Goal: Communication & Community: Answer question/provide support

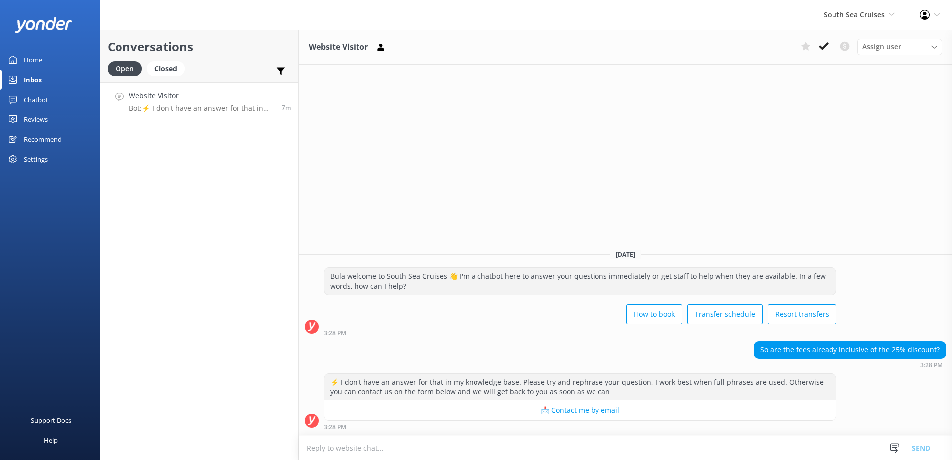
click at [195, 114] on link "Website Visitor Bot: ⚡ I don't have an answer for that in my knowledge base. Pl…" at bounding box center [199, 100] width 198 height 37
click at [584, 447] on textarea at bounding box center [625, 448] width 653 height 24
drag, startPoint x: 593, startPoint y: 453, endPoint x: 225, endPoint y: 435, distance: 368.0
click at [225, 435] on div "Conversations Open Closed Important Converted Assigned to me Unassigned Website…" at bounding box center [526, 245] width 853 height 430
click at [618, 450] on textarea "The Prices on our webite are the standard price, not accounting the 25% discount" at bounding box center [625, 447] width 653 height 25
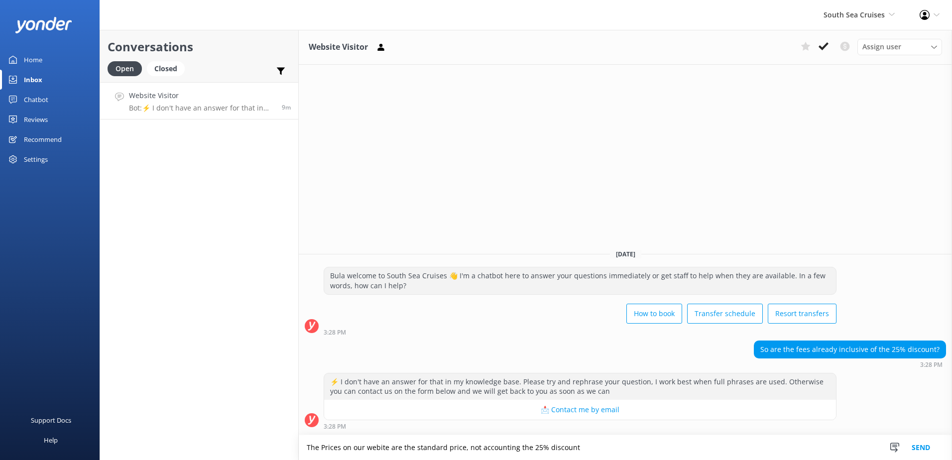
drag, startPoint x: 340, startPoint y: 454, endPoint x: 205, endPoint y: 452, distance: 135.0
click at [130, 460] on html "South Sea Cruises South Sea Sailing South Sea Cruises Malamala Beach Club Aweso…" at bounding box center [476, 230] width 952 height 460
paste textarea "prices on our website are standard and do not reflect the 25% discount."
type textarea "The prices on our website are standard and do not reflect the 25% discount."
click at [927, 448] on button "Send" at bounding box center [921, 447] width 37 height 25
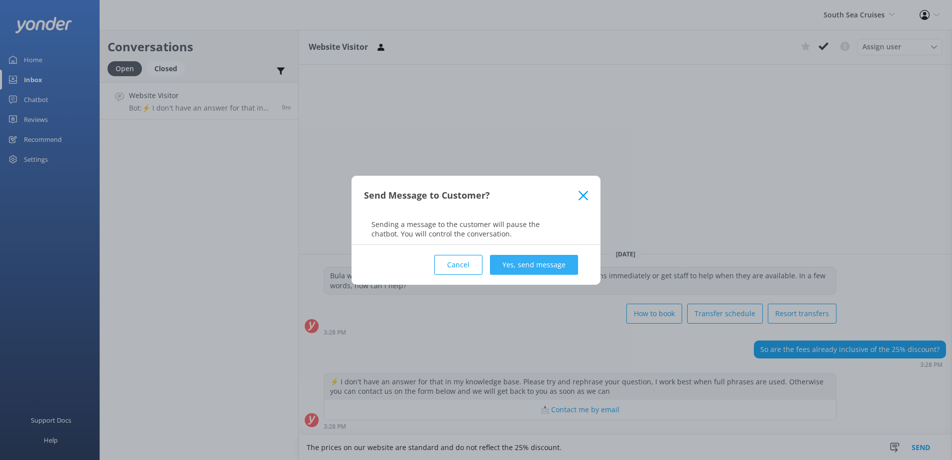
click at [549, 274] on button "Yes, send message" at bounding box center [534, 265] width 88 height 20
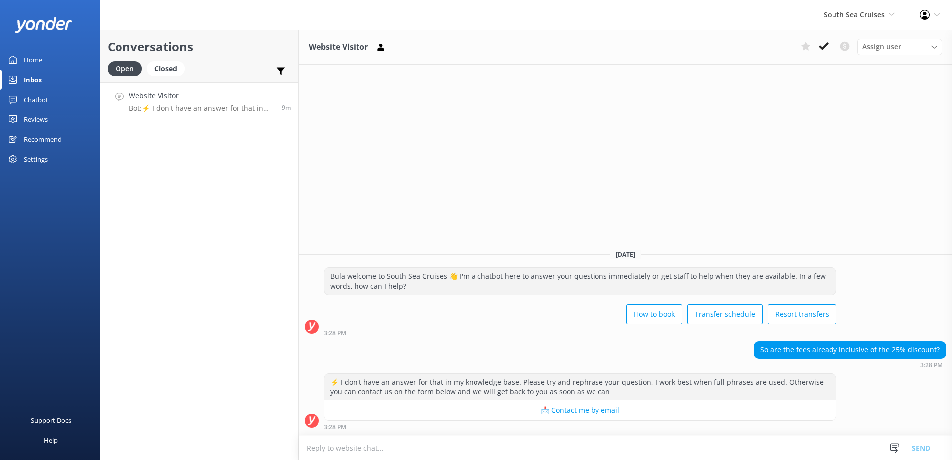
click at [819, 52] on button at bounding box center [824, 46] width 18 height 15
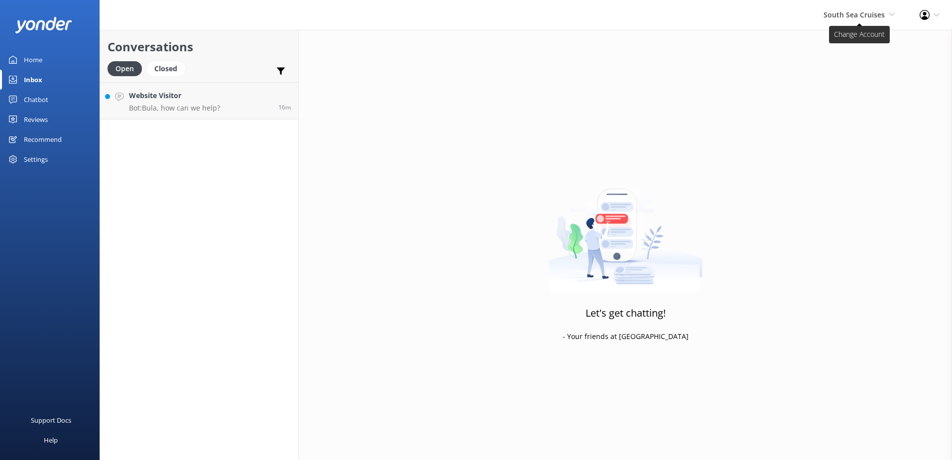
click at [853, 14] on span "South Sea Cruises" at bounding box center [854, 14] width 61 height 9
click at [855, 31] on link "South Sea Sailing" at bounding box center [858, 43] width 100 height 24
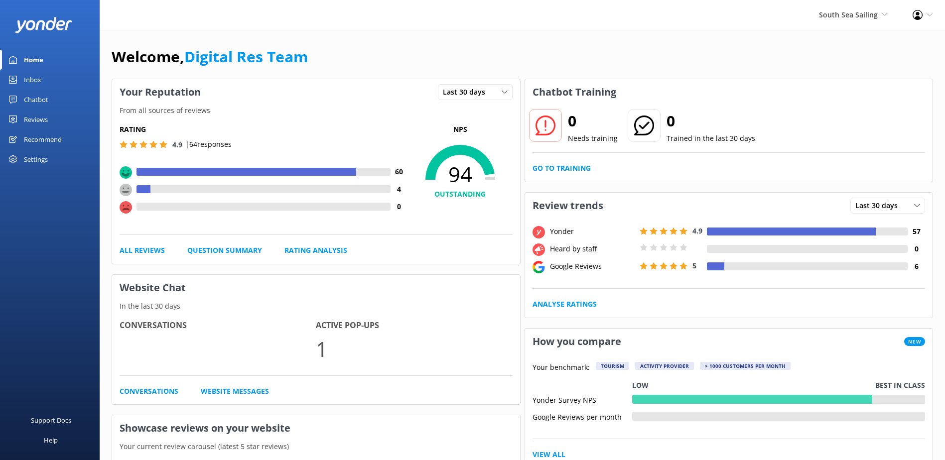
click at [19, 79] on link "Inbox" at bounding box center [50, 80] width 100 height 20
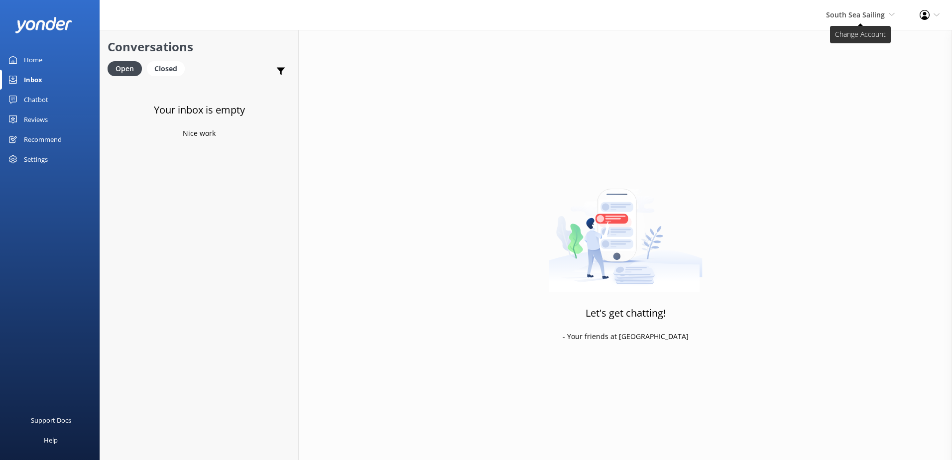
click at [861, 21] on div "South Sea Sailing South Sea Sailing South Sea Cruises Malamala Beach Club Aweso…" at bounding box center [861, 15] width 94 height 30
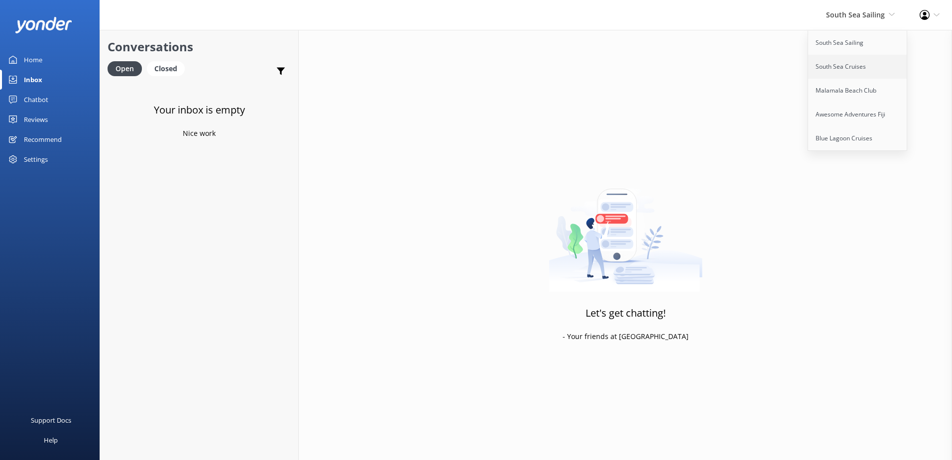
click at [832, 73] on link "South Sea Cruises" at bounding box center [858, 67] width 100 height 24
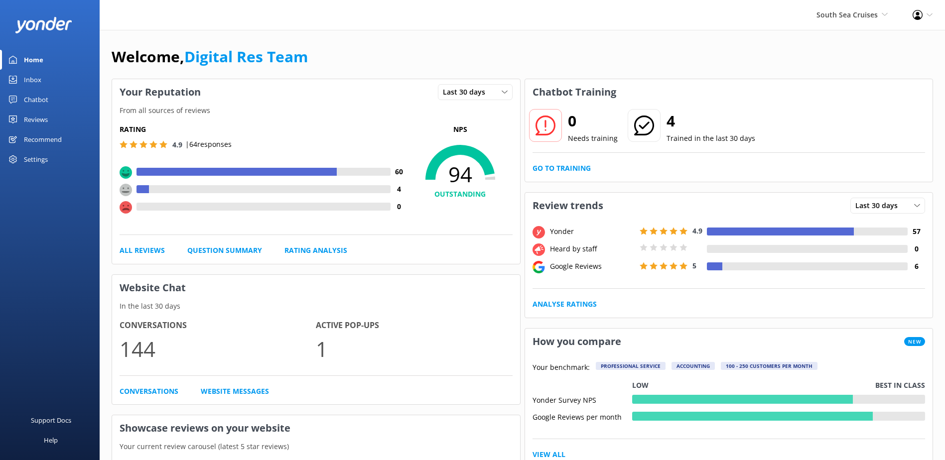
click at [43, 80] on link "Inbox" at bounding box center [50, 80] width 100 height 20
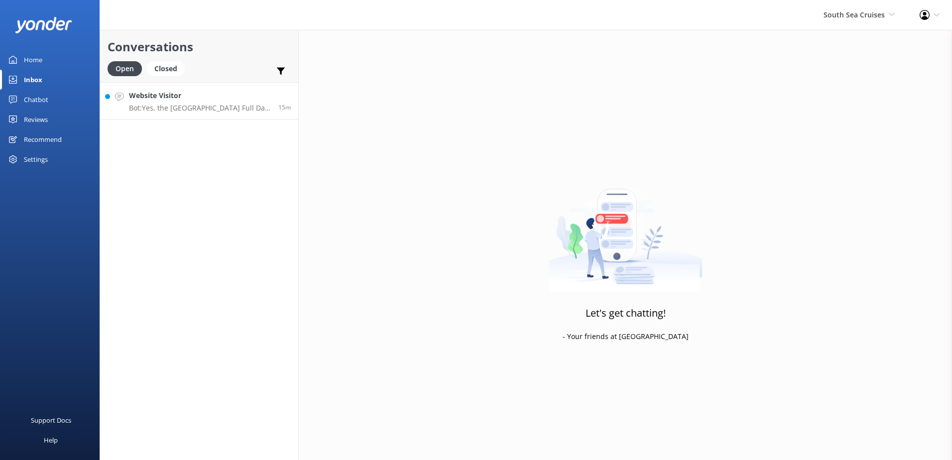
click at [203, 109] on p "Bot: Yes, the [GEOGRAPHIC_DATA] Full Day, Half Day & Combo Cruise trips include…" at bounding box center [200, 108] width 142 height 9
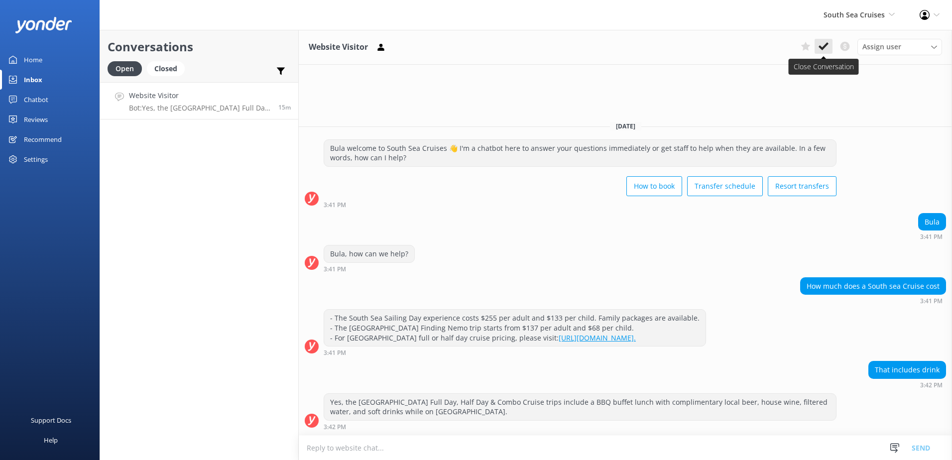
click at [825, 48] on icon at bounding box center [824, 46] width 10 height 10
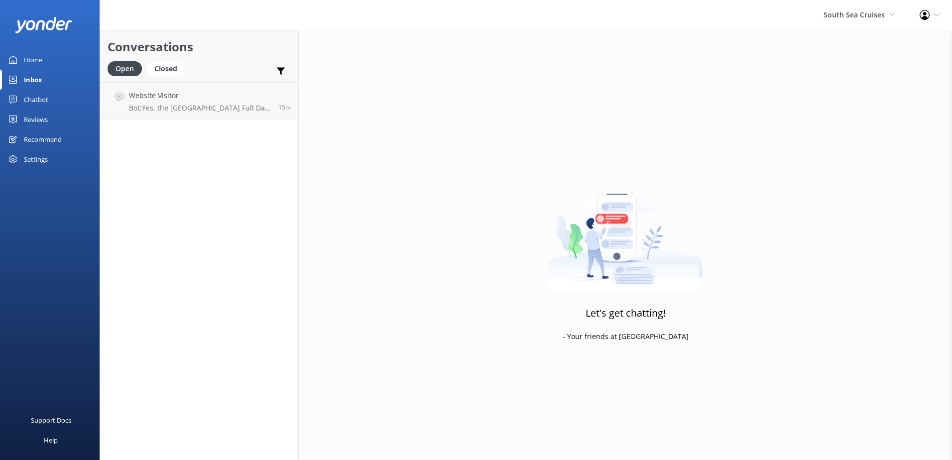
click at [852, 25] on div "South Sea Cruises South Sea Sailing South Sea Cruises Malamala Beach Club Aweso…" at bounding box center [859, 15] width 96 height 30
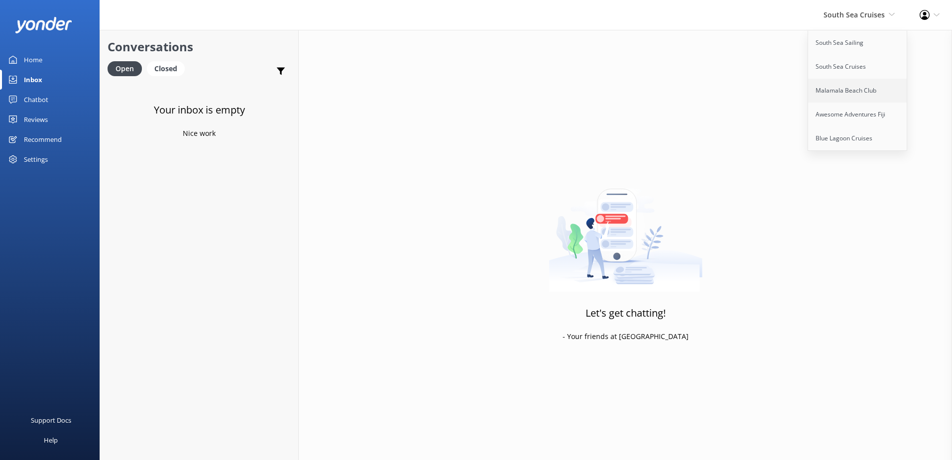
click at [856, 91] on link "Malamala Beach Club" at bounding box center [858, 91] width 100 height 24
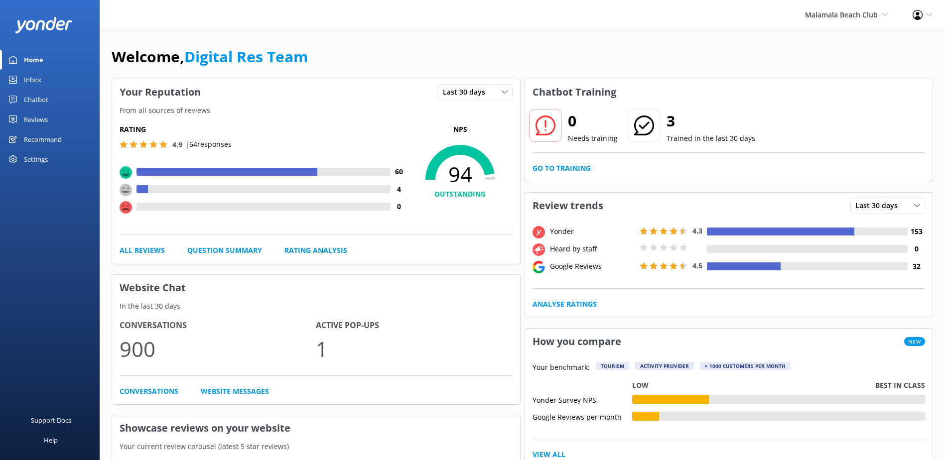
click at [27, 80] on div "Inbox" at bounding box center [32, 80] width 17 height 20
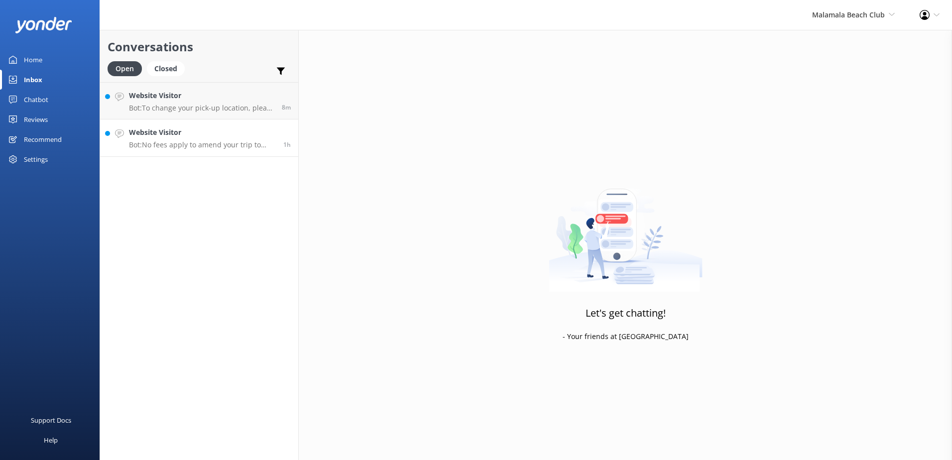
click at [174, 143] on p "Bot: No fees apply to amend your trip to [GEOGRAPHIC_DATA] as long as the chang…" at bounding box center [202, 144] width 147 height 9
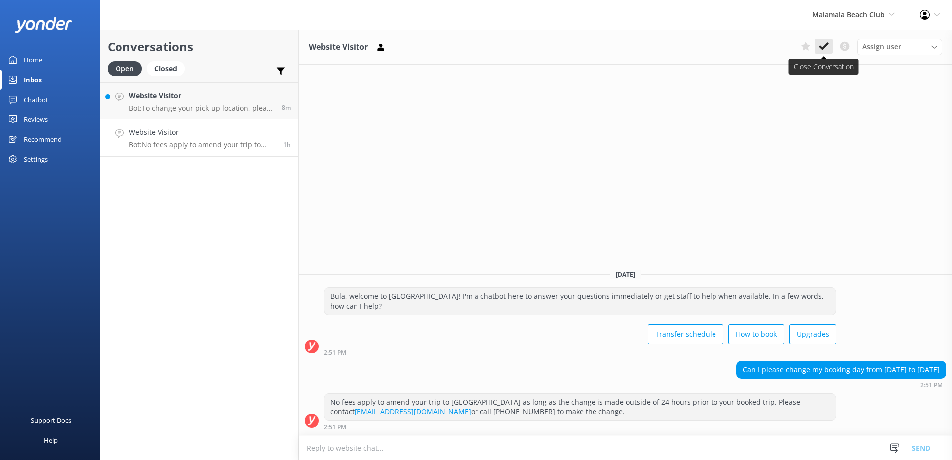
click at [826, 46] on use at bounding box center [824, 46] width 10 height 8
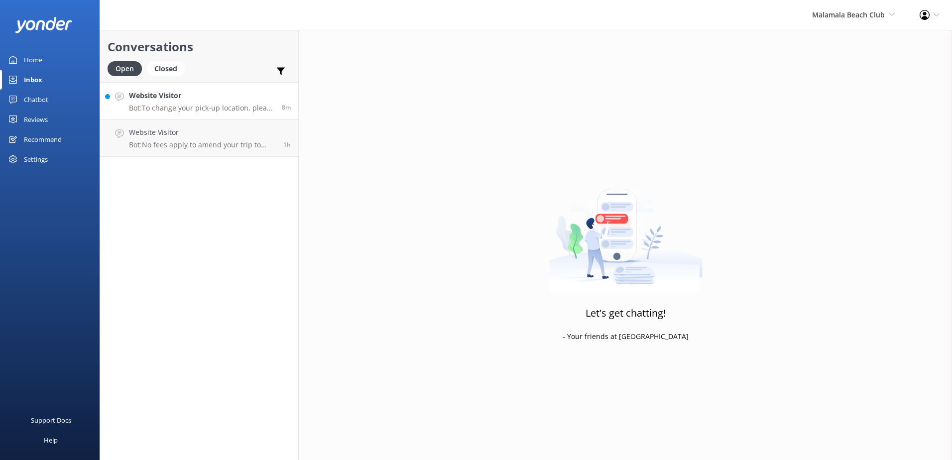
click at [211, 110] on p "Bot: To change your pick-up location, please phone our call centre on [PHONE_NU…" at bounding box center [201, 108] width 145 height 9
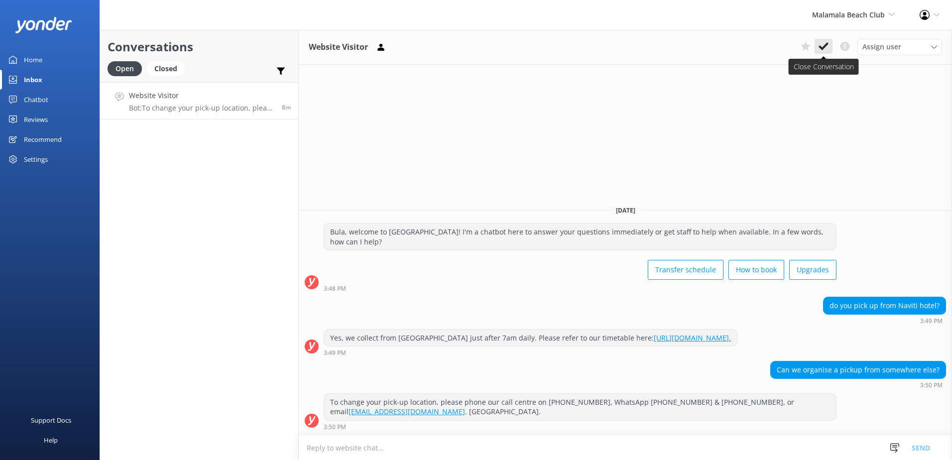
click at [829, 40] on button at bounding box center [824, 46] width 18 height 15
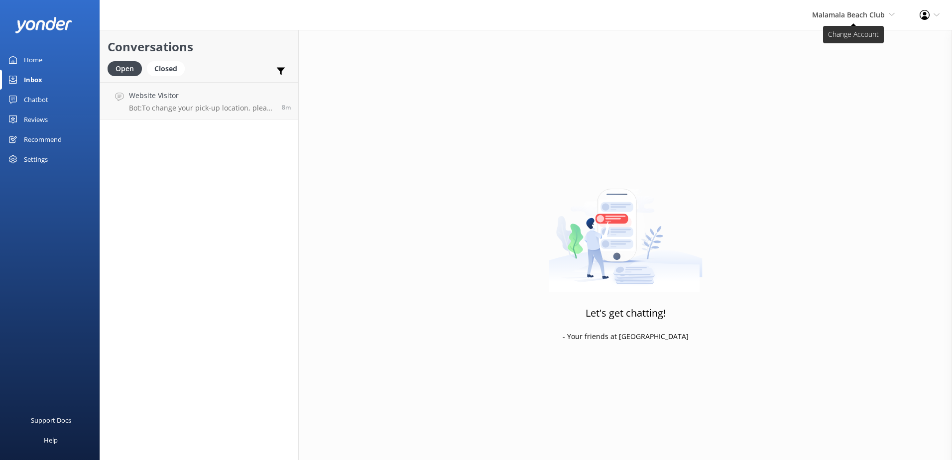
click at [851, 18] on span "Malamala Beach Club" at bounding box center [848, 14] width 73 height 9
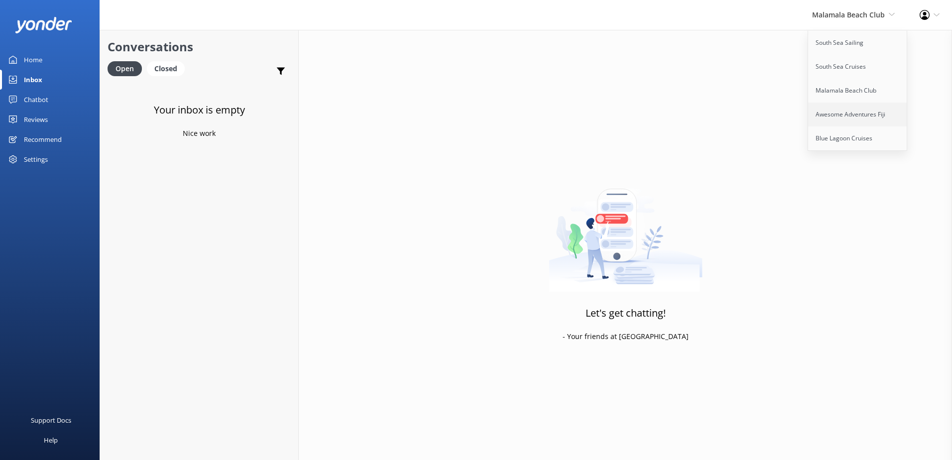
click at [832, 114] on link "Awesome Adventures Fiji" at bounding box center [858, 115] width 100 height 24
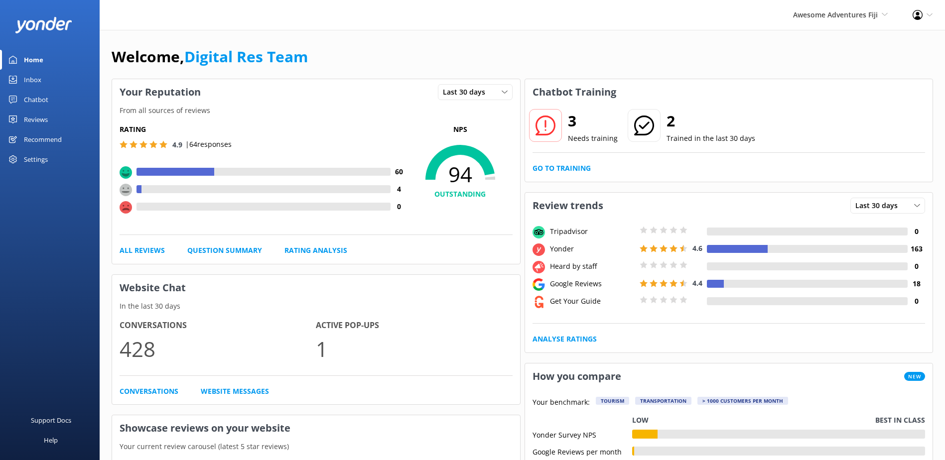
click at [55, 68] on link "Home" at bounding box center [50, 60] width 100 height 20
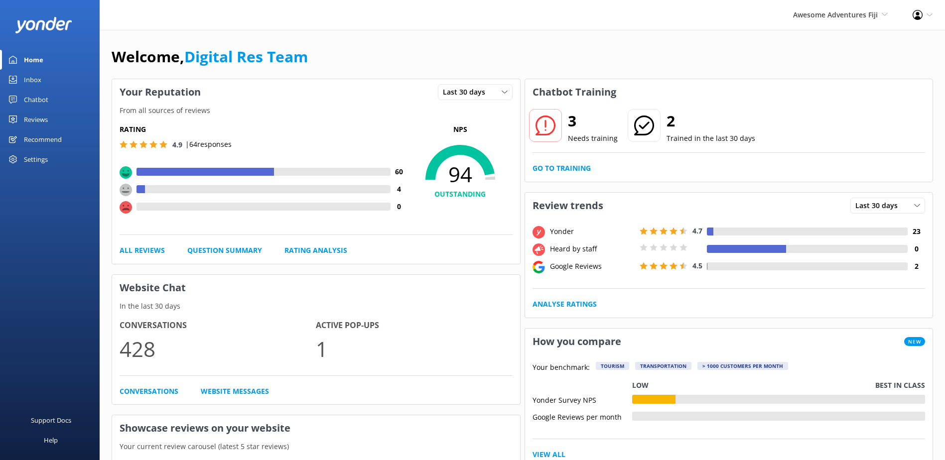
click at [48, 76] on link "Inbox" at bounding box center [50, 80] width 100 height 20
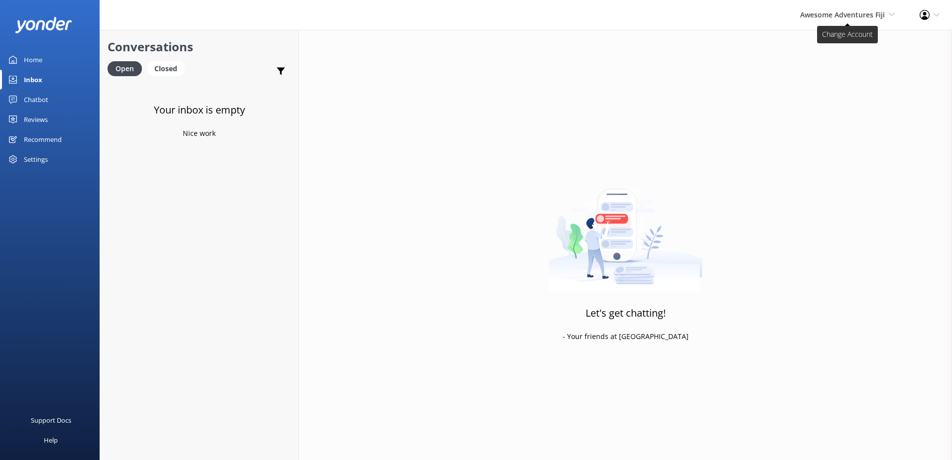
click at [850, 19] on span "Awesome Adventures Fiji" at bounding box center [842, 14] width 85 height 9
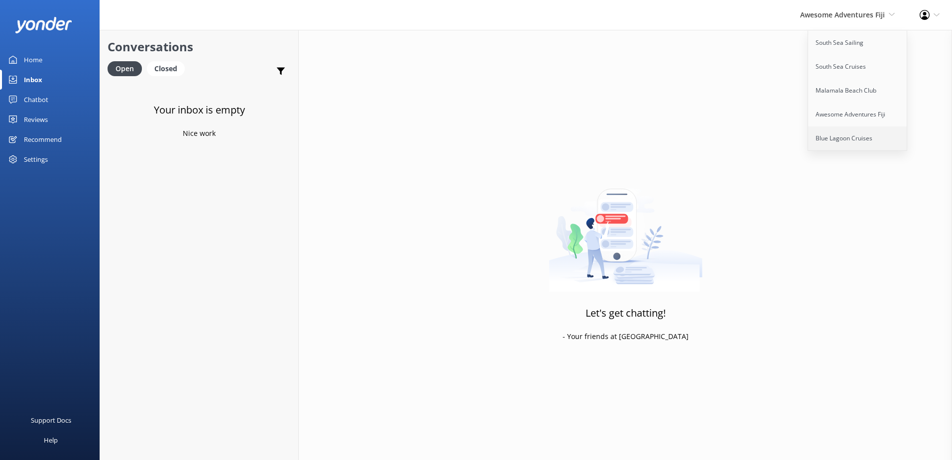
click at [832, 131] on link "Blue Lagoon Cruises" at bounding box center [858, 139] width 100 height 24
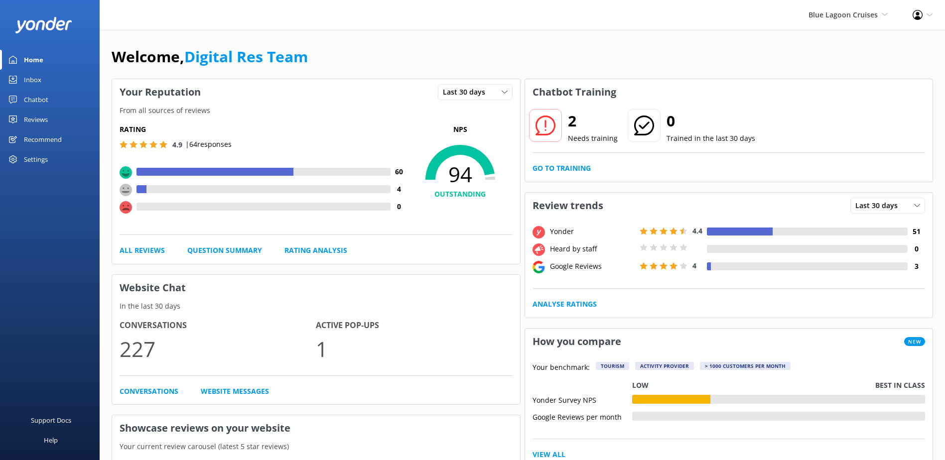
click at [37, 71] on div "Inbox" at bounding box center [32, 80] width 17 height 20
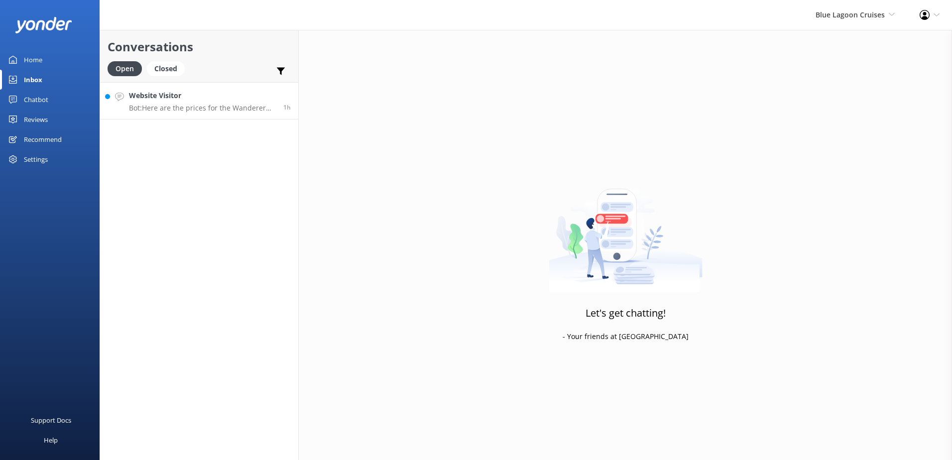
click at [213, 101] on h4 "Website Visitor" at bounding box center [202, 95] width 147 height 11
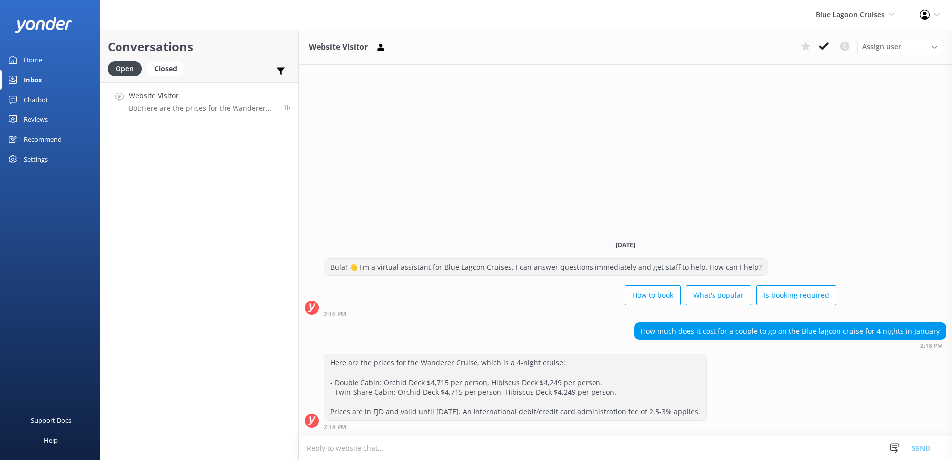
click at [570, 282] on div "How to book What's popular Is booking required" at bounding box center [580, 296] width 513 height 28
click at [397, 436] on textarea at bounding box center [625, 448] width 653 height 24
type textarea "p"
click at [430, 445] on textarea at bounding box center [625, 448] width 653 height 24
type textarea "f"
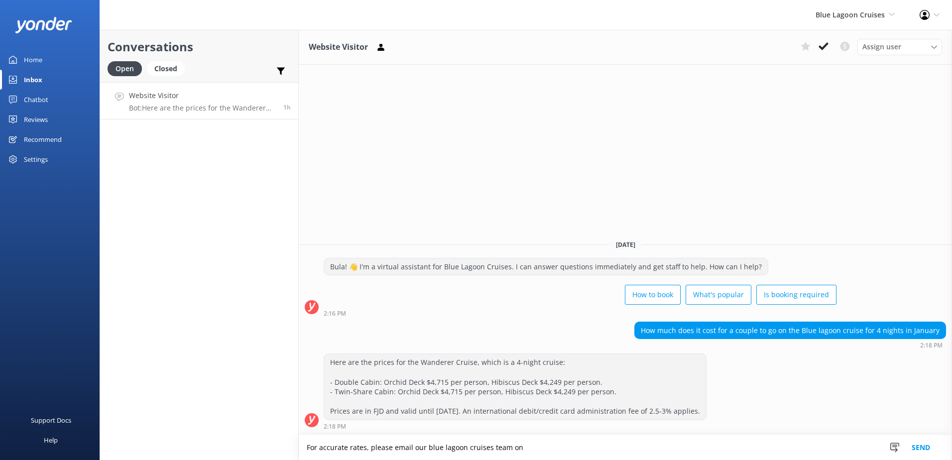
paste textarea "cruisecentre@bluelagooncruises.com"
type textarea "For accurate rates, please email our blue lagoon cruises team on cruisecentre@b…"
click at [929, 446] on button "Send" at bounding box center [921, 447] width 37 height 25
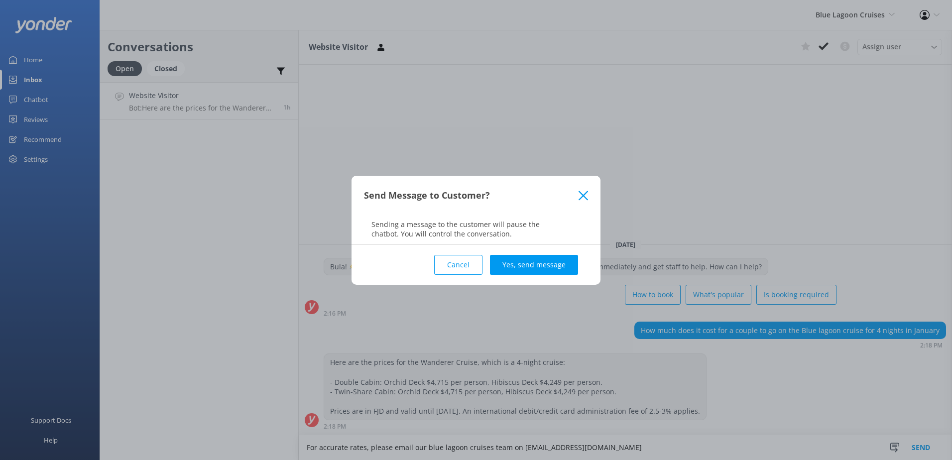
click at [552, 277] on div "Cancel Yes, send message" at bounding box center [476, 265] width 224 height 40
click at [552, 265] on button "Yes, send message" at bounding box center [534, 265] width 88 height 20
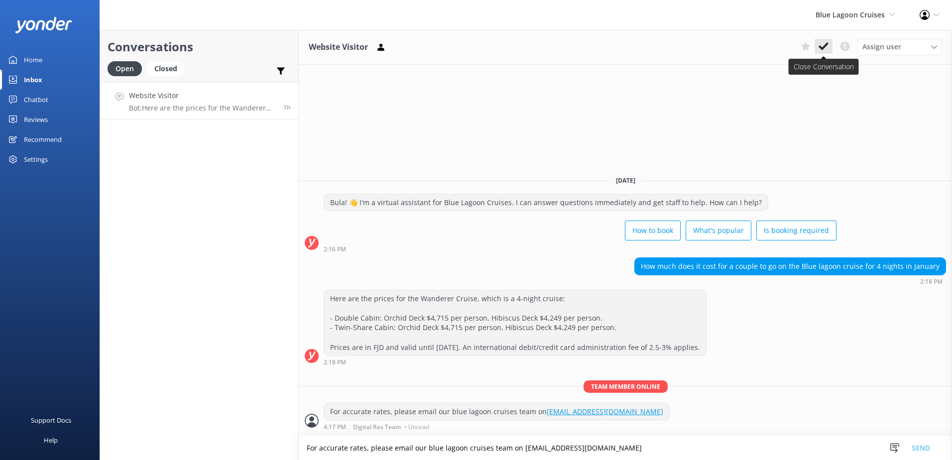
click at [825, 52] on button at bounding box center [824, 46] width 18 height 15
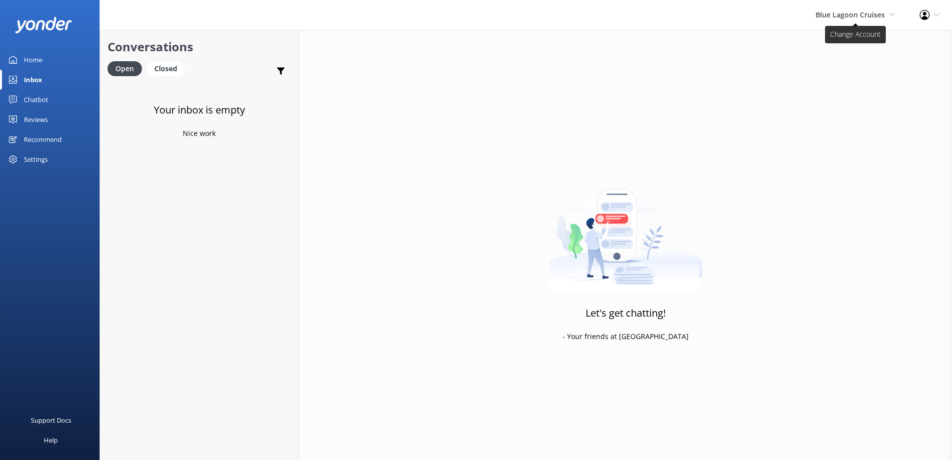
click at [852, 20] on span "Blue Lagoon Cruises South Sea Sailing South Sea Cruises Malamala Beach Club Awe…" at bounding box center [855, 14] width 79 height 11
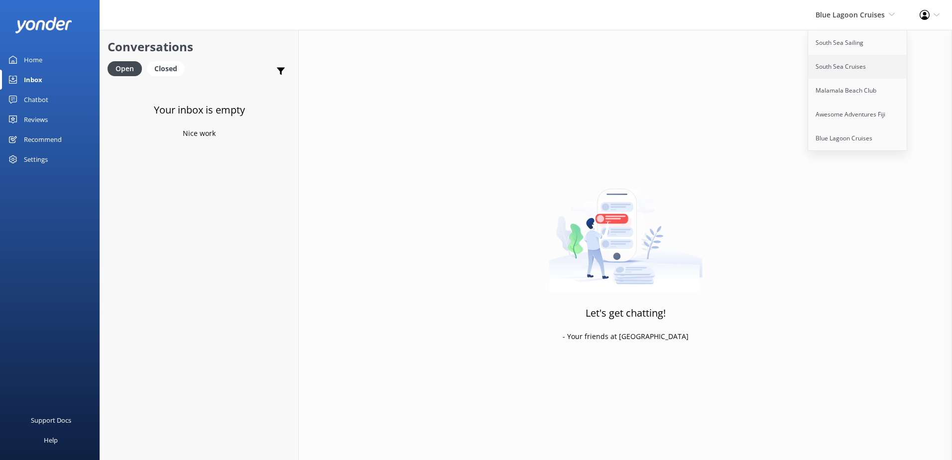
click at [835, 64] on link "South Sea Cruises" at bounding box center [858, 67] width 100 height 24
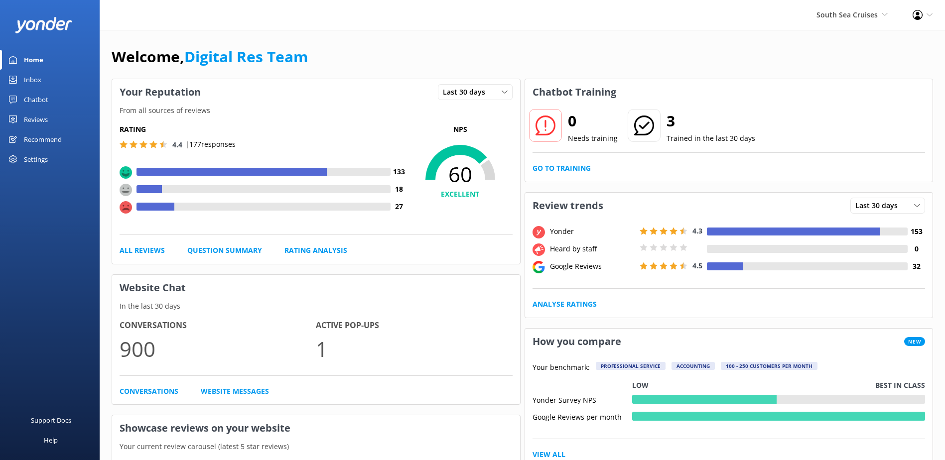
click at [35, 81] on div "Inbox" at bounding box center [32, 80] width 17 height 20
